Goal: Information Seeking & Learning: Learn about a topic

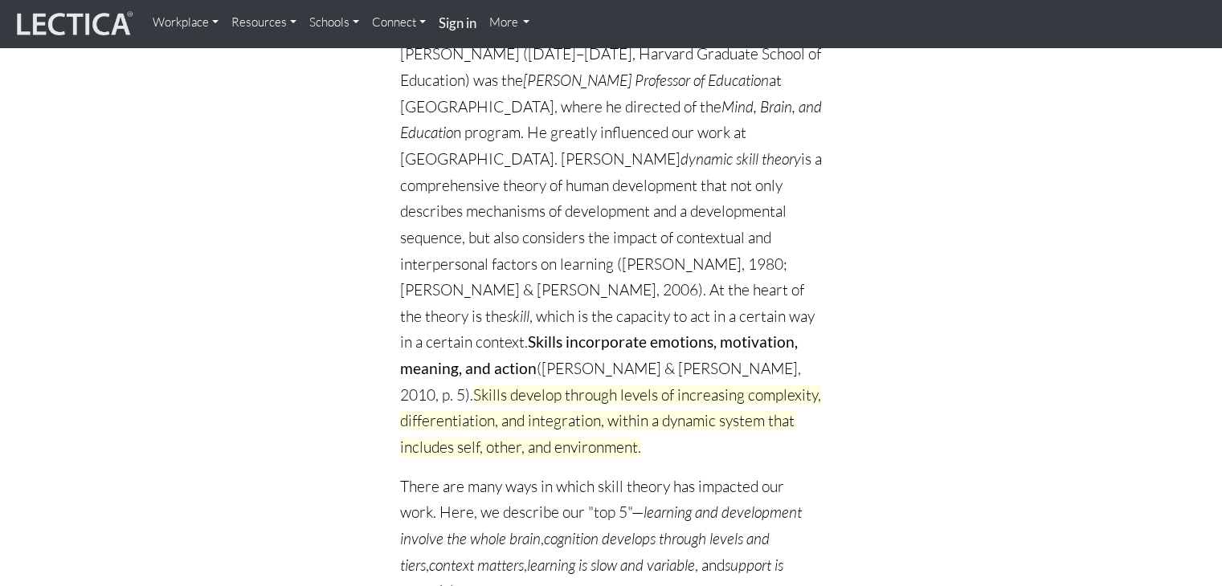
scroll to position [320, 0]
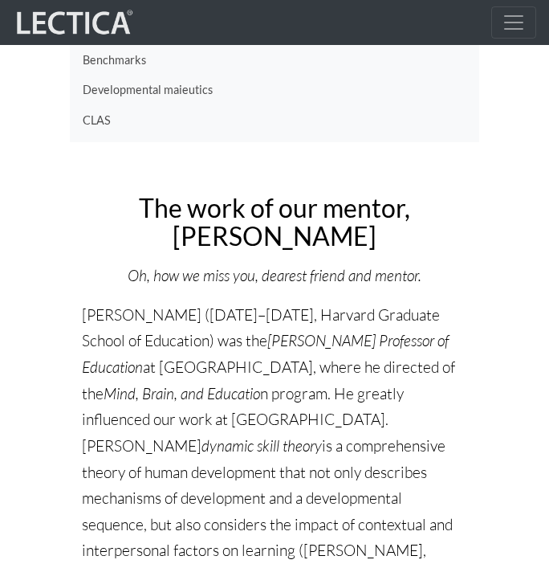
scroll to position [189, 0]
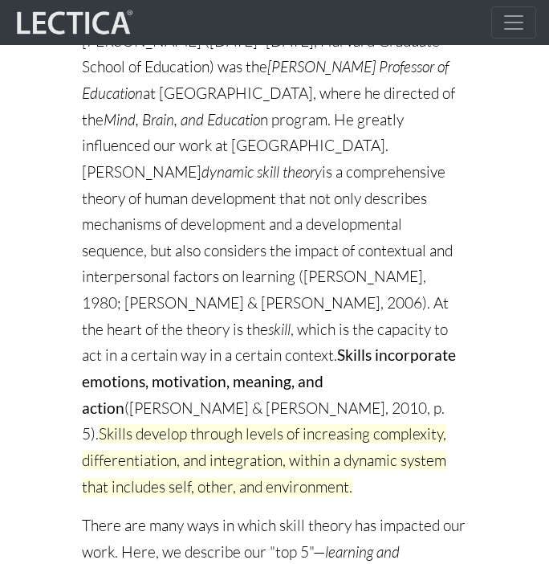
scroll to position [450, 0]
